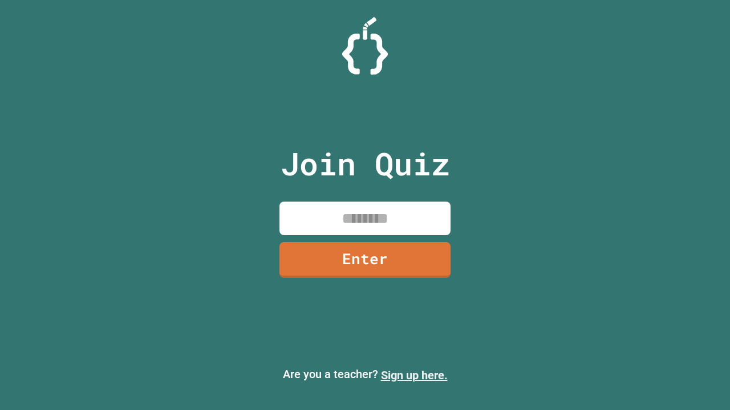
click at [414, 376] on link "Sign up here." at bounding box center [414, 376] width 67 height 14
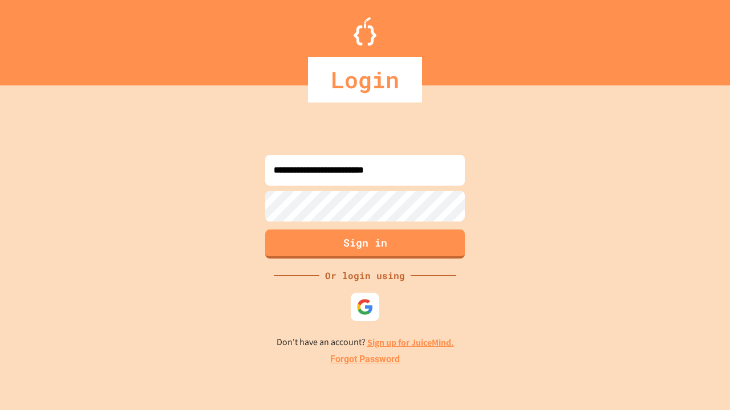
type input "**********"
